Goal: Transaction & Acquisition: Purchase product/service

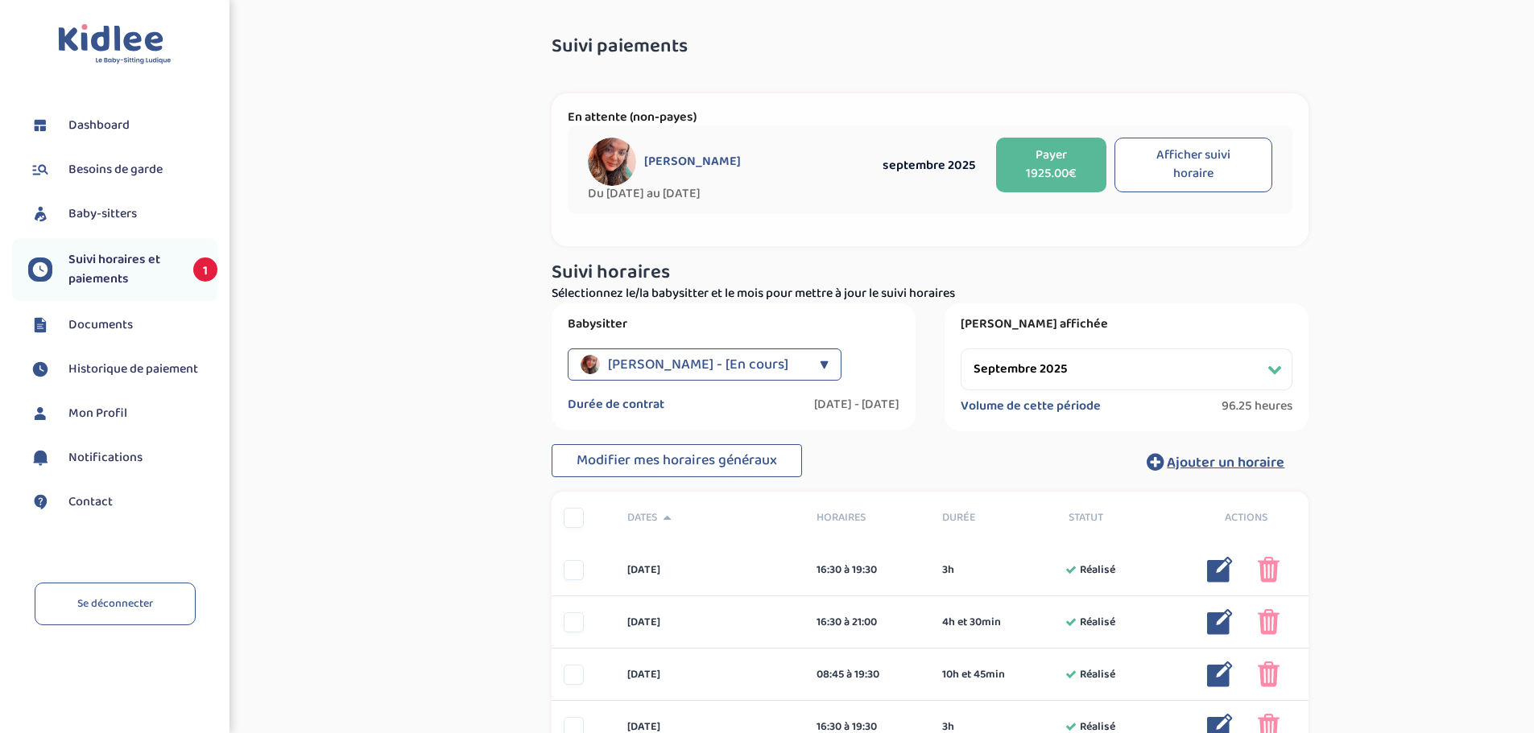
select select "septembre 2025"
click at [1052, 183] on button "Payer 1925.00€" at bounding box center [1050, 165] width 109 height 55
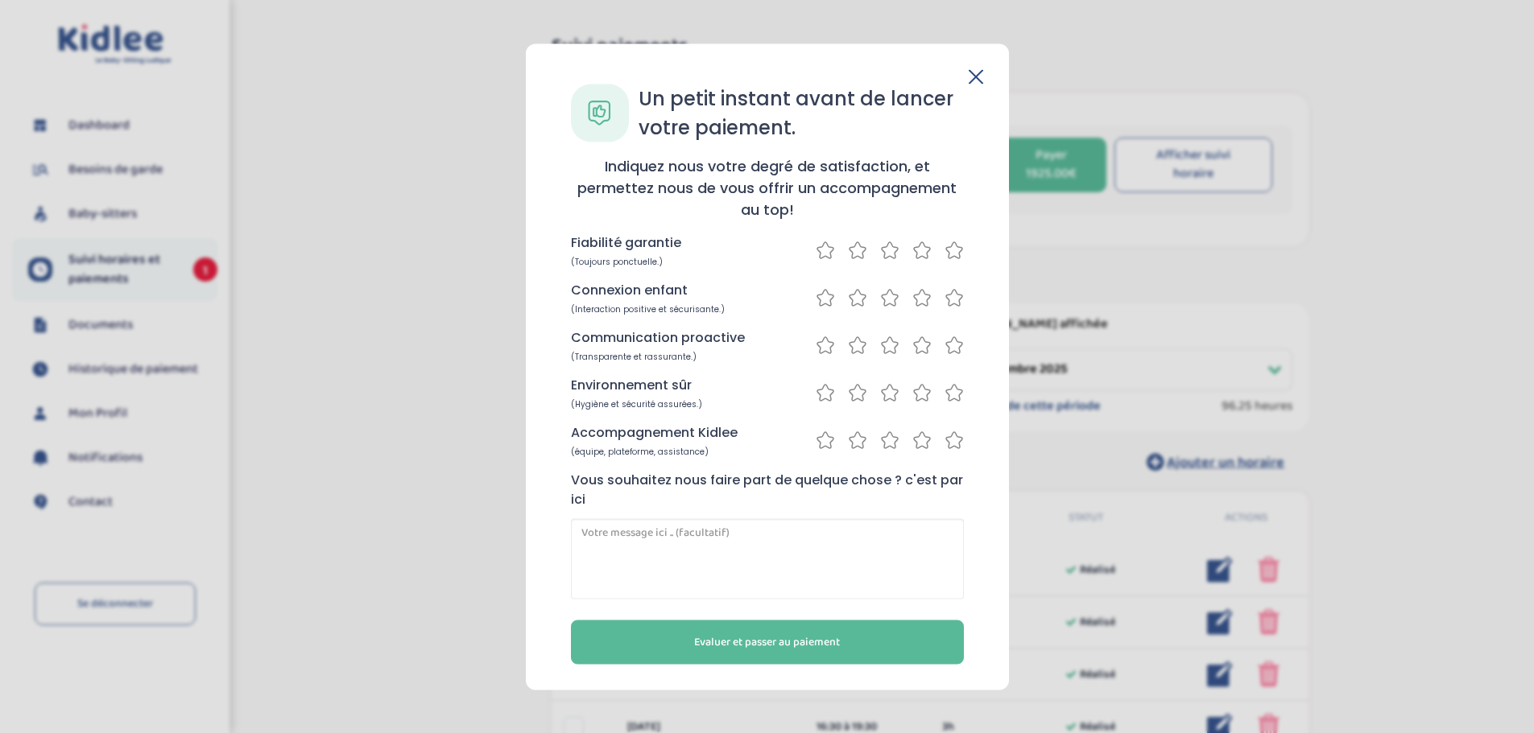
click at [950, 245] on icon at bounding box center [953, 250] width 19 height 20
drag, startPoint x: 928, startPoint y: 299, endPoint x: 969, endPoint y: 298, distance: 40.3
click at [969, 298] on div "Un petit instant avant de lancer votre paiement. Indiquez nous votre degré de s…" at bounding box center [767, 374] width 432 height 580
click at [969, 297] on div "Un petit instant avant de lancer votre paiement. Indiquez nous votre degré de s…" at bounding box center [767, 374] width 432 height 580
click at [958, 297] on icon at bounding box center [953, 297] width 19 height 20
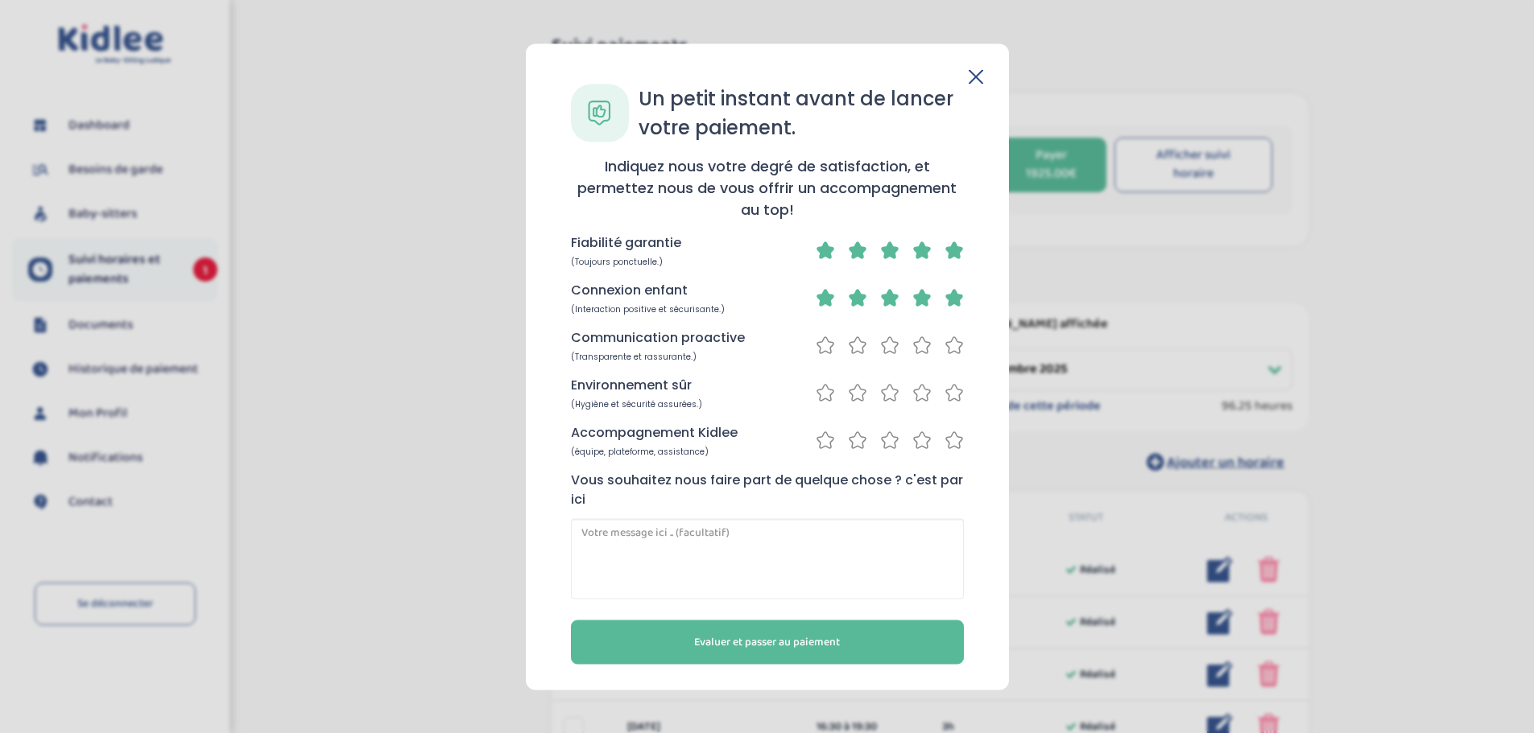
click at [925, 346] on icon at bounding box center [921, 345] width 19 height 20
click at [944, 391] on icon at bounding box center [953, 392] width 19 height 20
click at [956, 441] on icon at bounding box center [953, 440] width 19 height 20
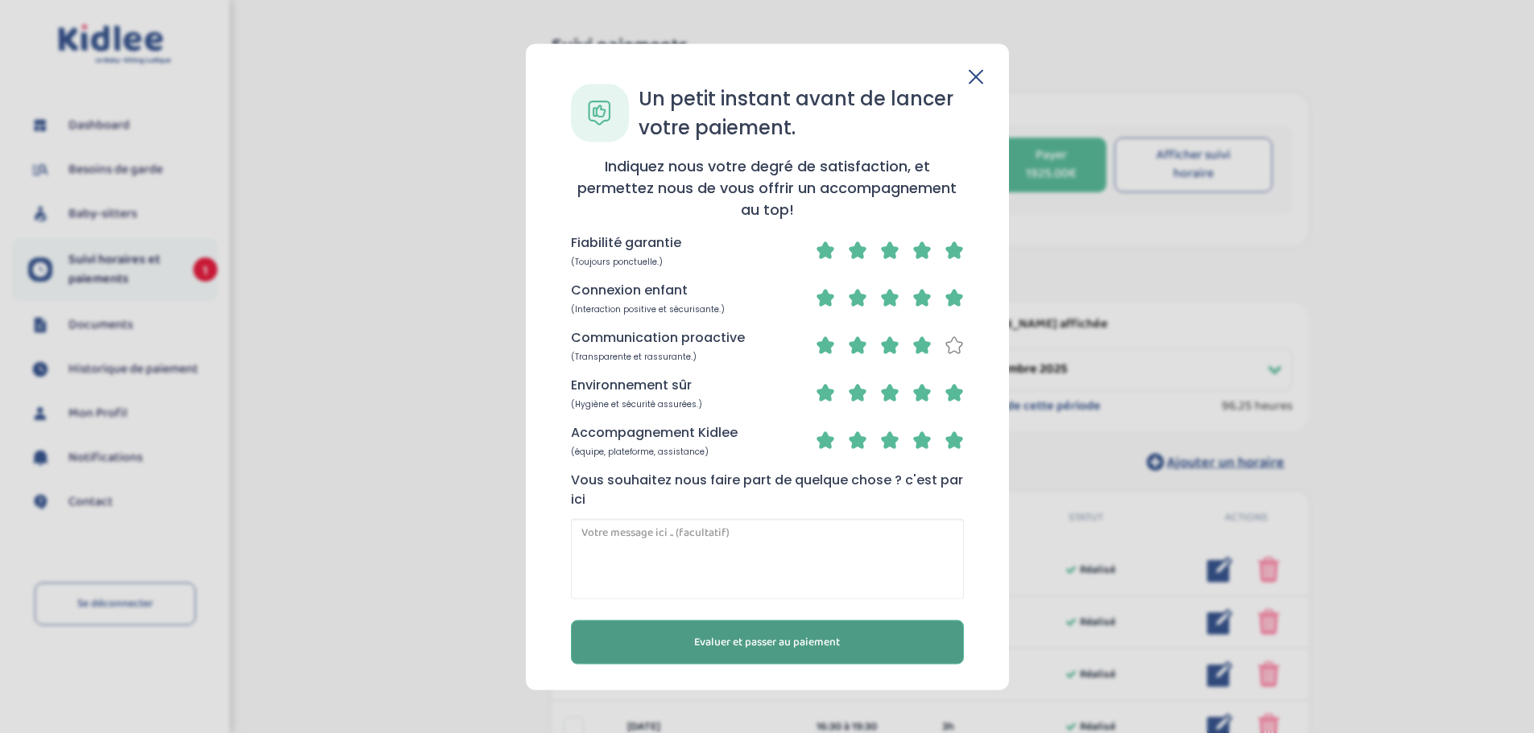
click at [850, 643] on button "Evaluer et passer au paiement" at bounding box center [767, 642] width 393 height 44
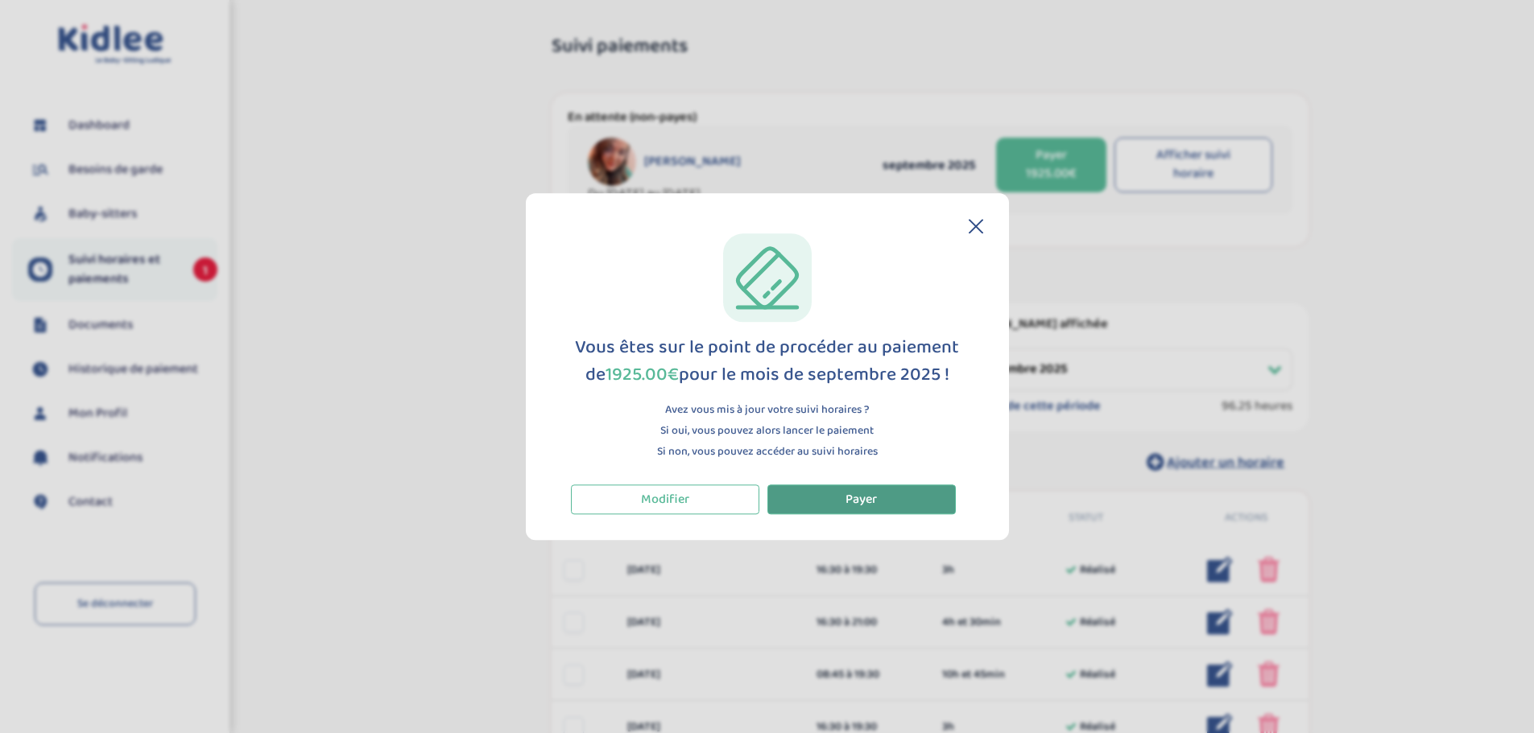
click at [856, 505] on span "Payer" at bounding box center [860, 500] width 31 height 20
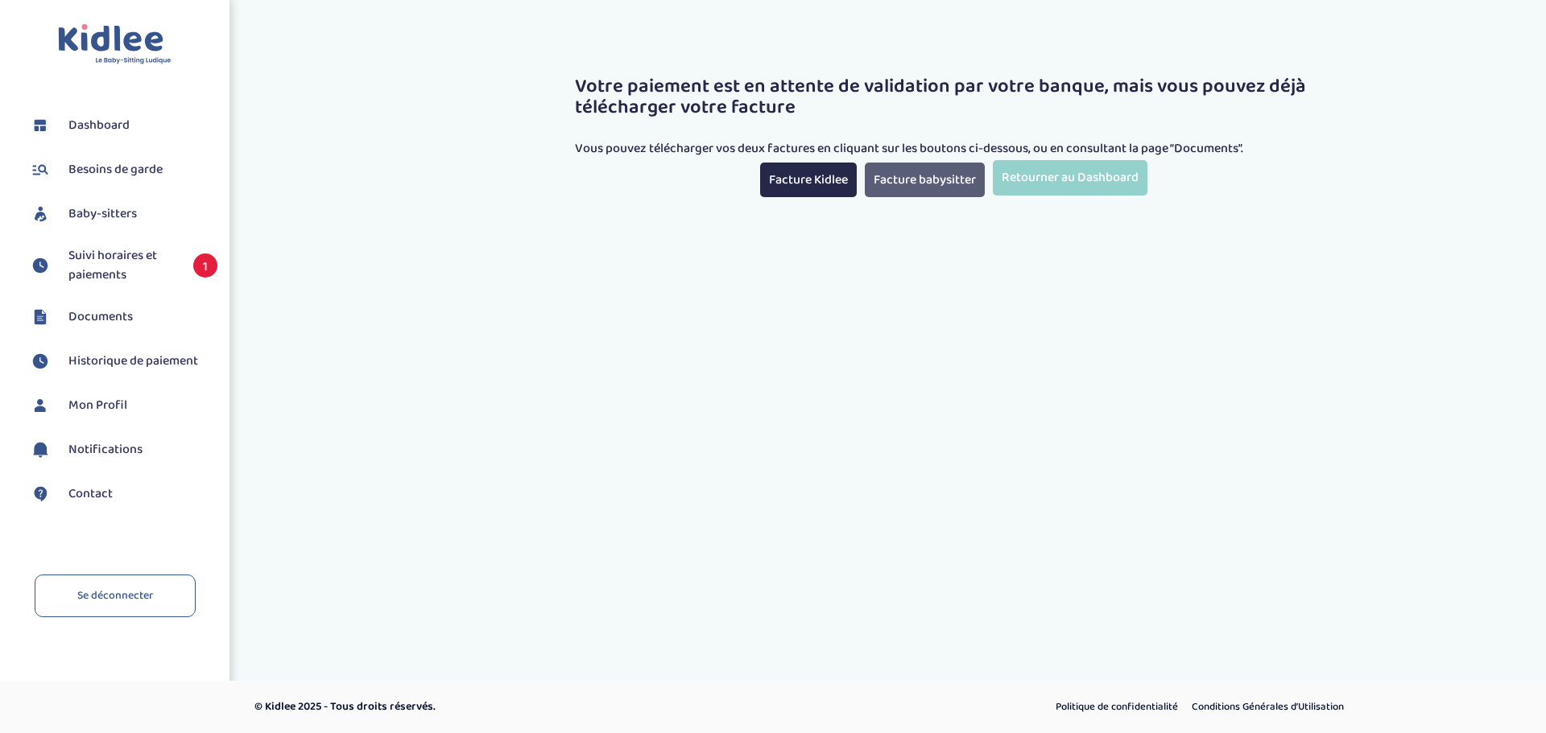
click at [871, 181] on link "Facture babysitter" at bounding box center [925, 180] width 120 height 35
